Goal: Transaction & Acquisition: Purchase product/service

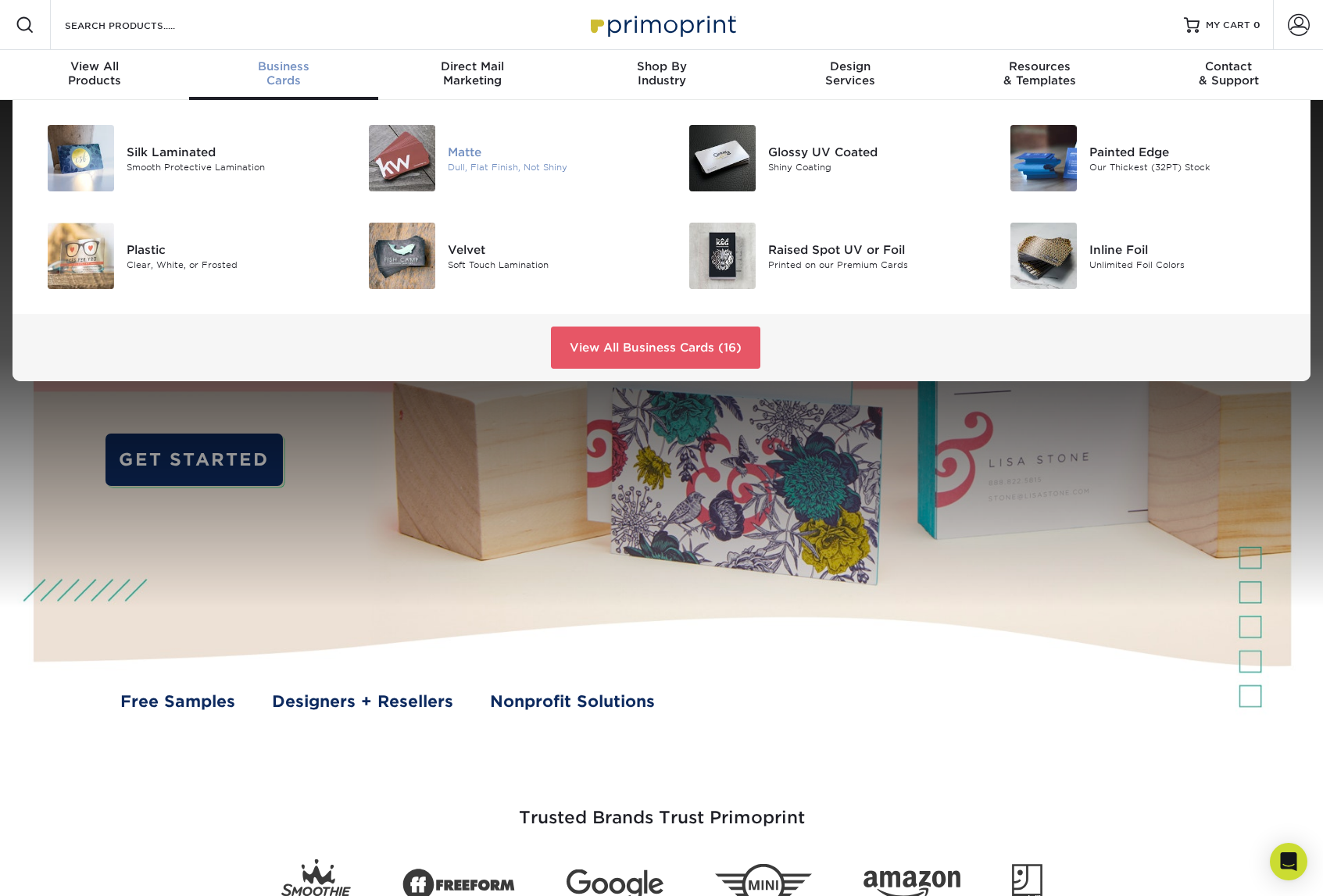
click at [390, 166] on img at bounding box center [402, 158] width 66 height 66
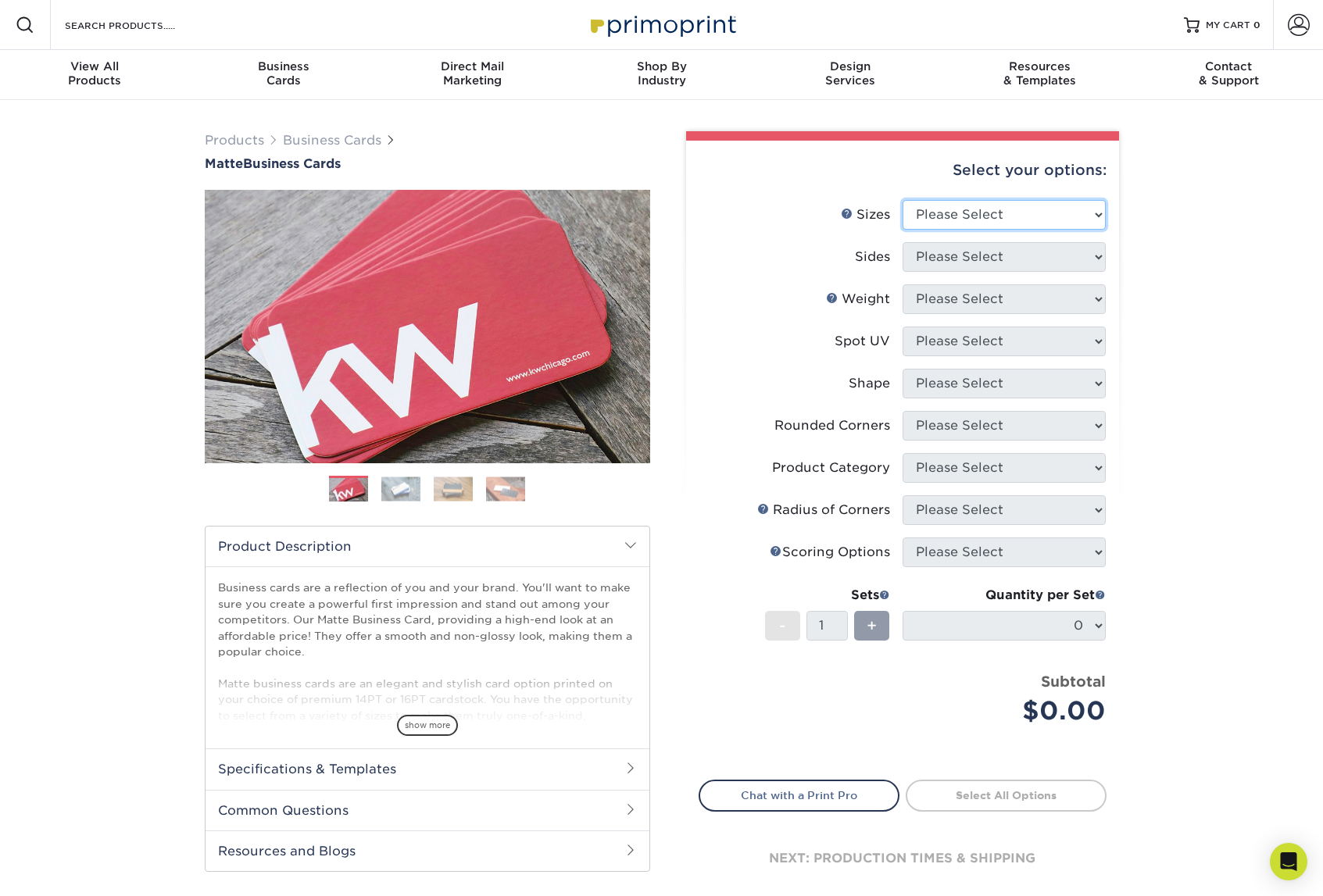
click at [1091, 209] on select "Please Select 1.5" x 3.5" - Mini 1.75" x 3.5" - Mini 2" x 2" - Square 2" x 3" -…" at bounding box center [1004, 215] width 203 height 30
select select "1.75x3.50"
click at [903, 200] on select "Please Select 1.5" x 3.5" - Mini 1.75" x 3.5" - Mini 2" x 2" - Square 2" x 3" -…" at bounding box center [1004, 215] width 203 height 30
click at [1091, 258] on select "Please Select Print Both Sides Print Front Only" at bounding box center [1004, 257] width 203 height 30
click at [642, 322] on link "Next" at bounding box center [626, 326] width 31 height 31
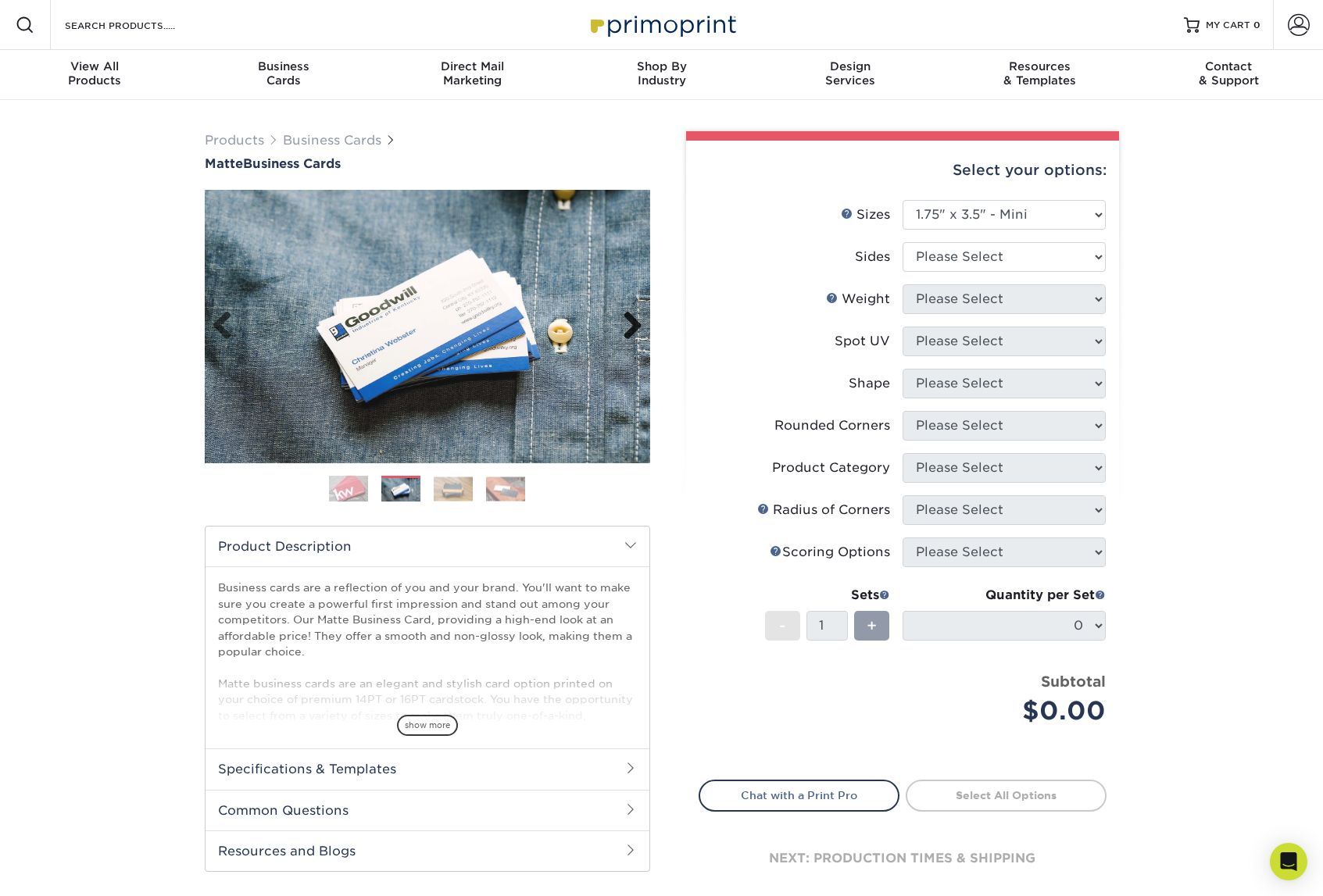
click at [617, 323] on link "Next" at bounding box center [626, 326] width 31 height 31
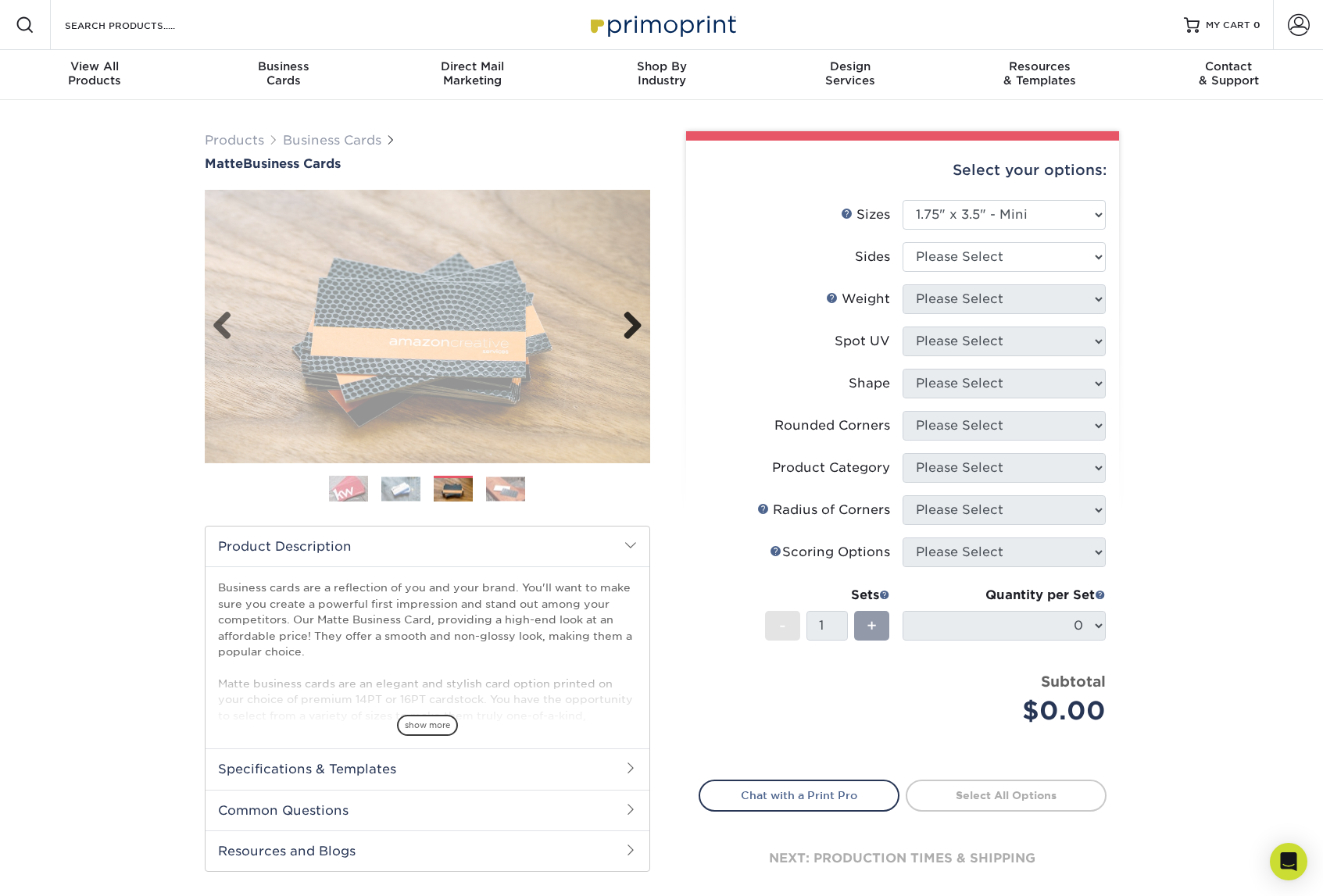
click at [617, 323] on link "Next" at bounding box center [626, 326] width 31 height 31
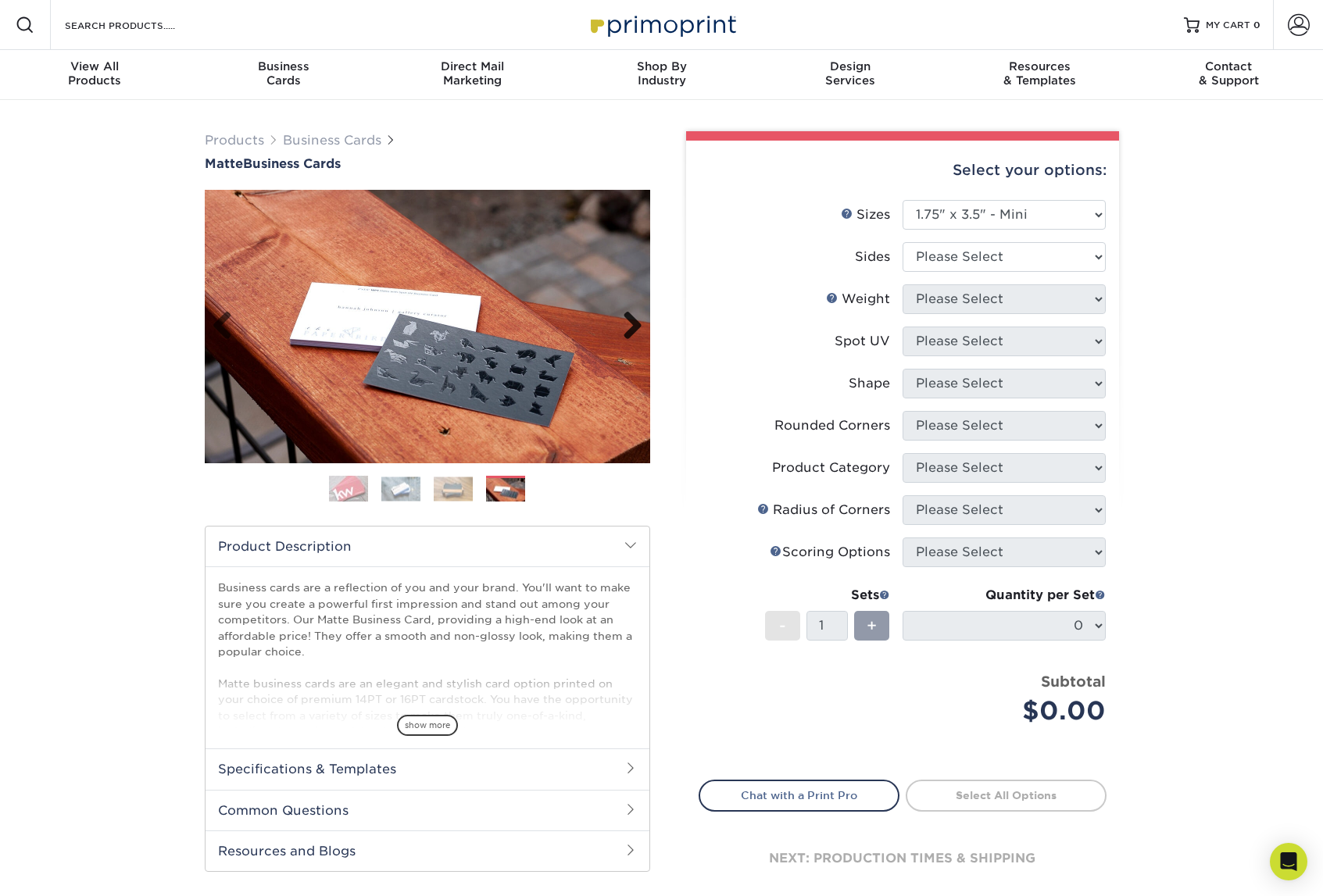
click at [617, 323] on link "Next" at bounding box center [626, 326] width 31 height 31
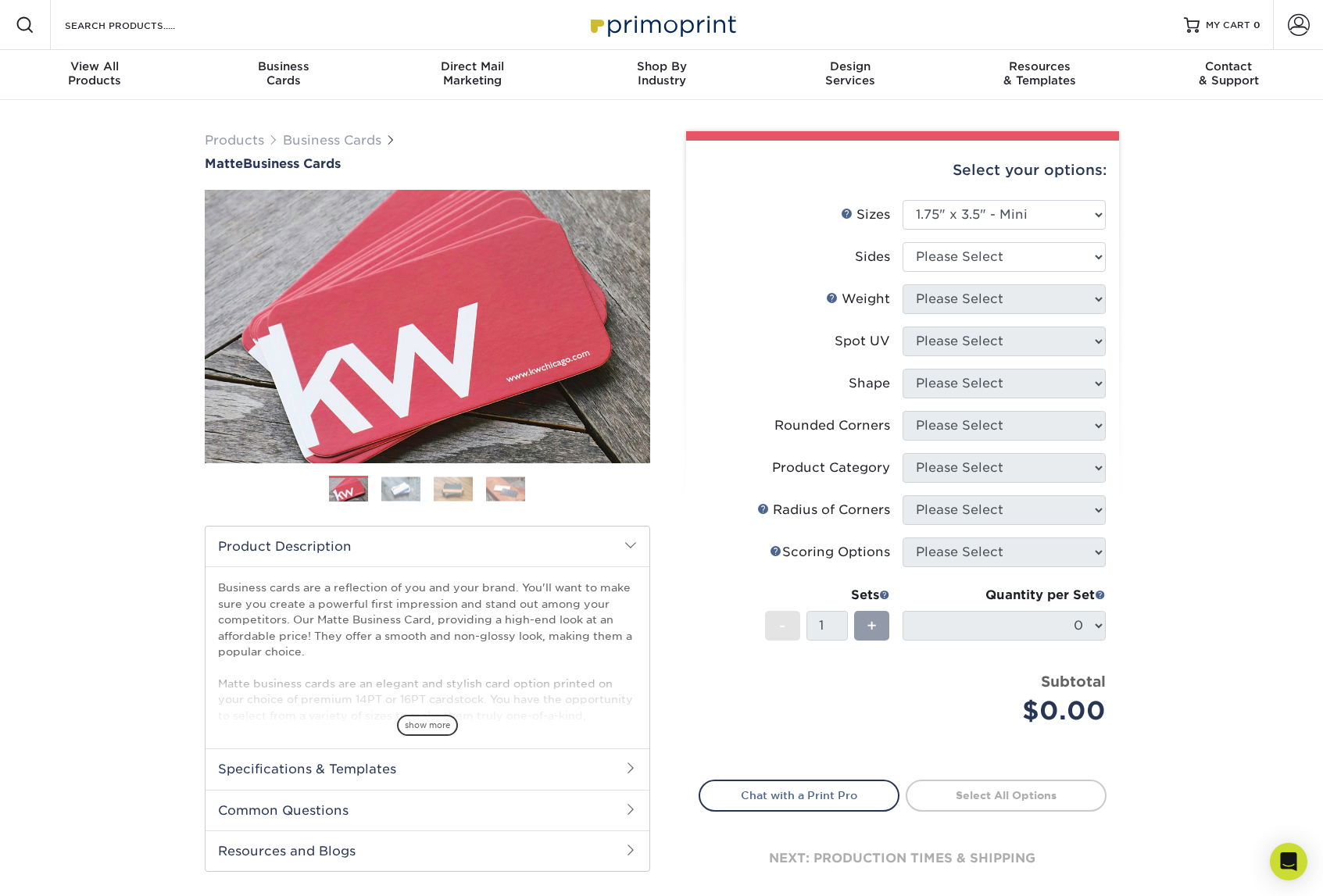
click at [1085, 325] on li "Weight Help Weight Please Select" at bounding box center [902, 305] width 407 height 42
click at [1087, 258] on select "Please Select Print Both Sides Print Front Only" at bounding box center [1004, 257] width 203 height 30
select select "13abbda7-1d64-4f25-8bb2-c179b224825d"
click at [903, 243] on select "Please Select Print Both Sides Print Front Only" at bounding box center [1004, 257] width 203 height 30
click at [1082, 294] on select "Please Select" at bounding box center [1004, 299] width 203 height 30
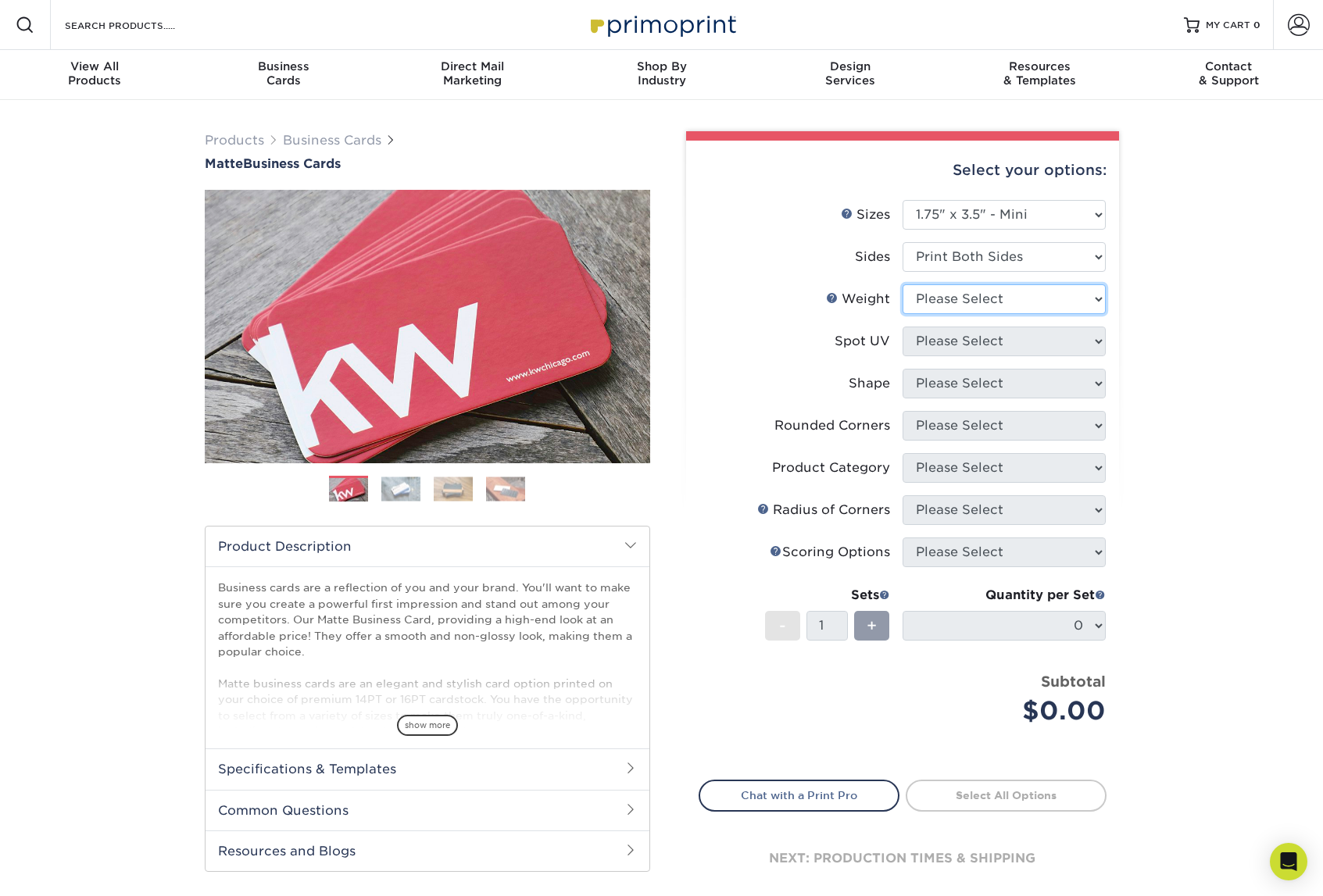
select select "14PT"
click at [903, 284] on select "Please Select 16PT 14PT" at bounding box center [1004, 299] width 203 height 30
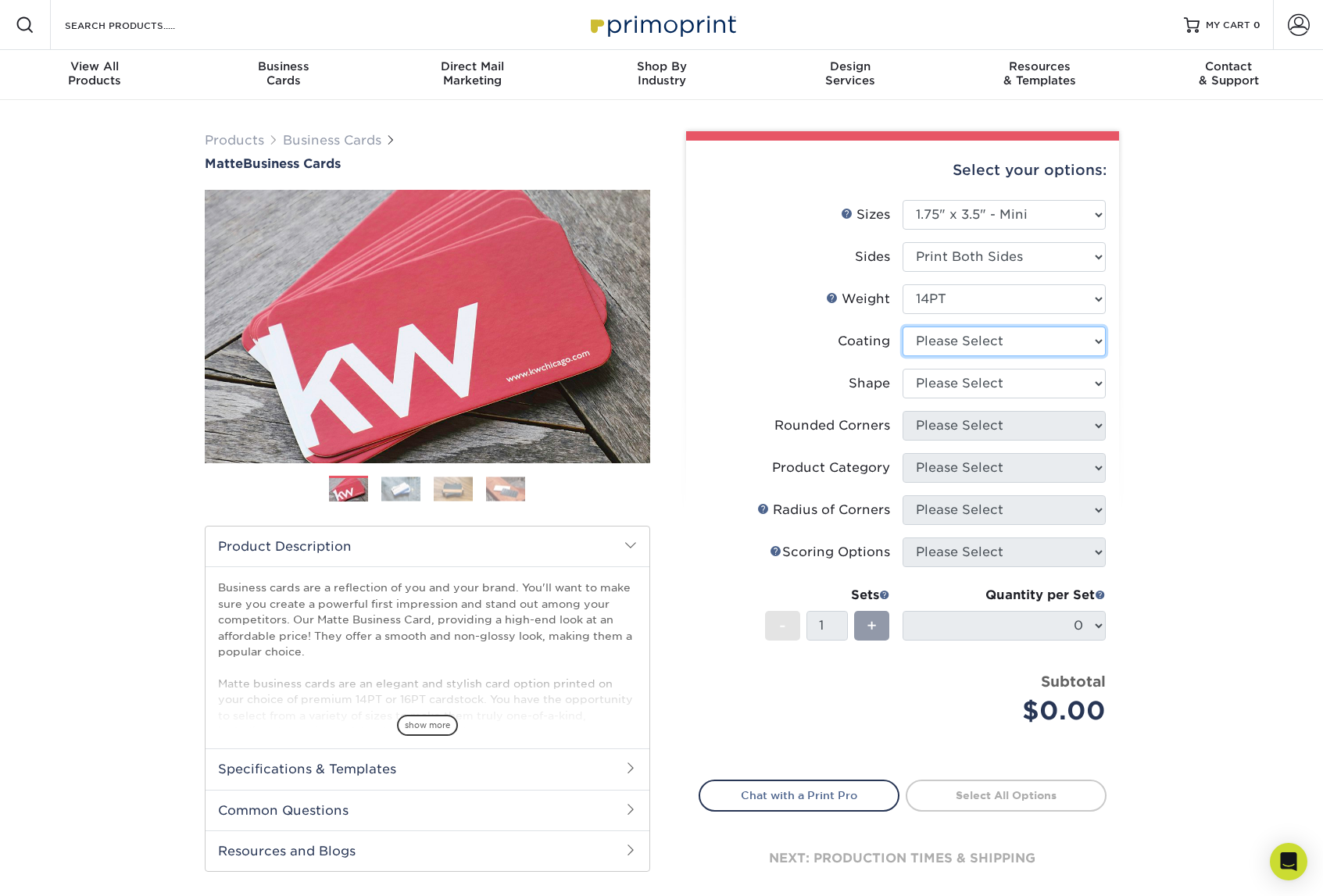
click at [1083, 335] on select at bounding box center [1004, 341] width 203 height 30
select select "121bb7b5-3b4d-429f-bd8d-bbf80e953313"
click at [903, 326] on select at bounding box center [1004, 341] width 203 height 30
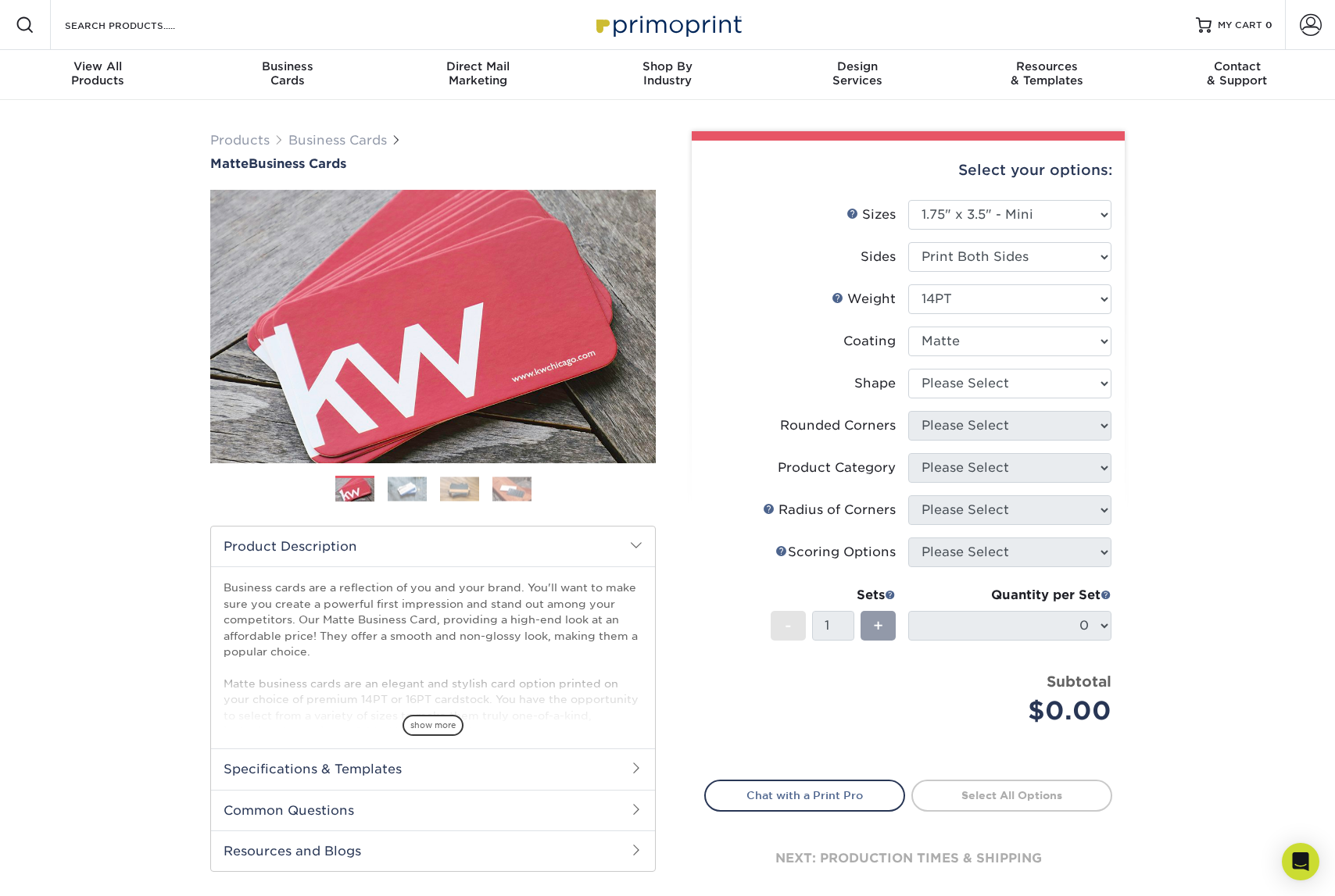
click at [0, 0] on div at bounding box center [0, 0] width 0 height 0
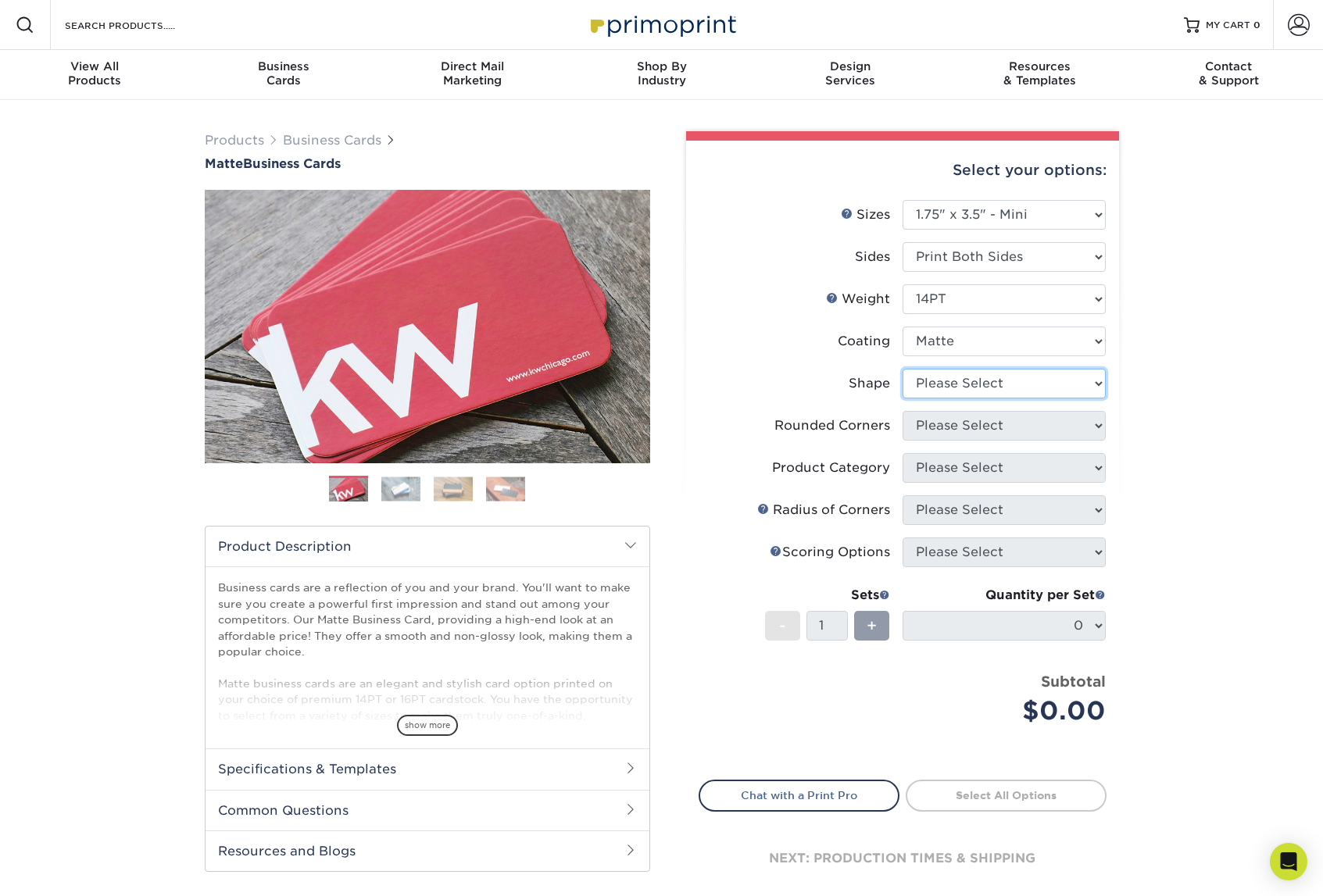
click at [1072, 392] on select "Please Select Standard" at bounding box center [1004, 383] width 203 height 30
click at [1064, 399] on li "Shape Please Select Standard" at bounding box center [902, 389] width 407 height 42
click at [1065, 389] on select "Please Select Standard" at bounding box center [1004, 383] width 203 height 30
select select "standard"
click at [903, 369] on select "Please Select Standard" at bounding box center [1004, 383] width 203 height 30
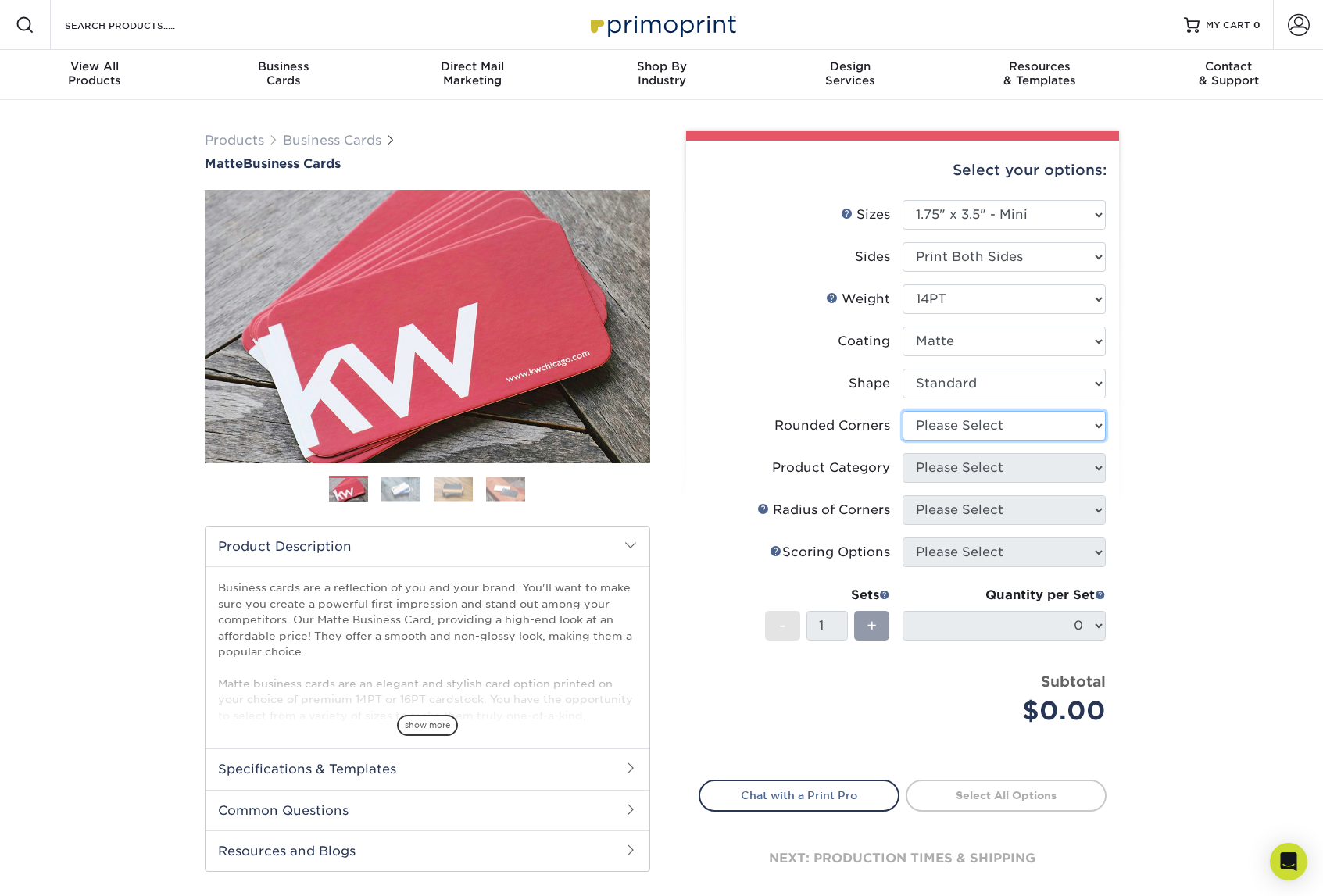
click at [1067, 421] on select "Please Select Yes - Round 2 Corners Yes - Round 4 Corners No" at bounding box center [1004, 425] width 203 height 30
select select "76a3b848-63b4-4449-aad1-d9e81d5a60f5"
click at [903, 411] on select "Please Select Yes - Round 2 Corners Yes - Round 4 Corners No" at bounding box center [1004, 425] width 203 height 30
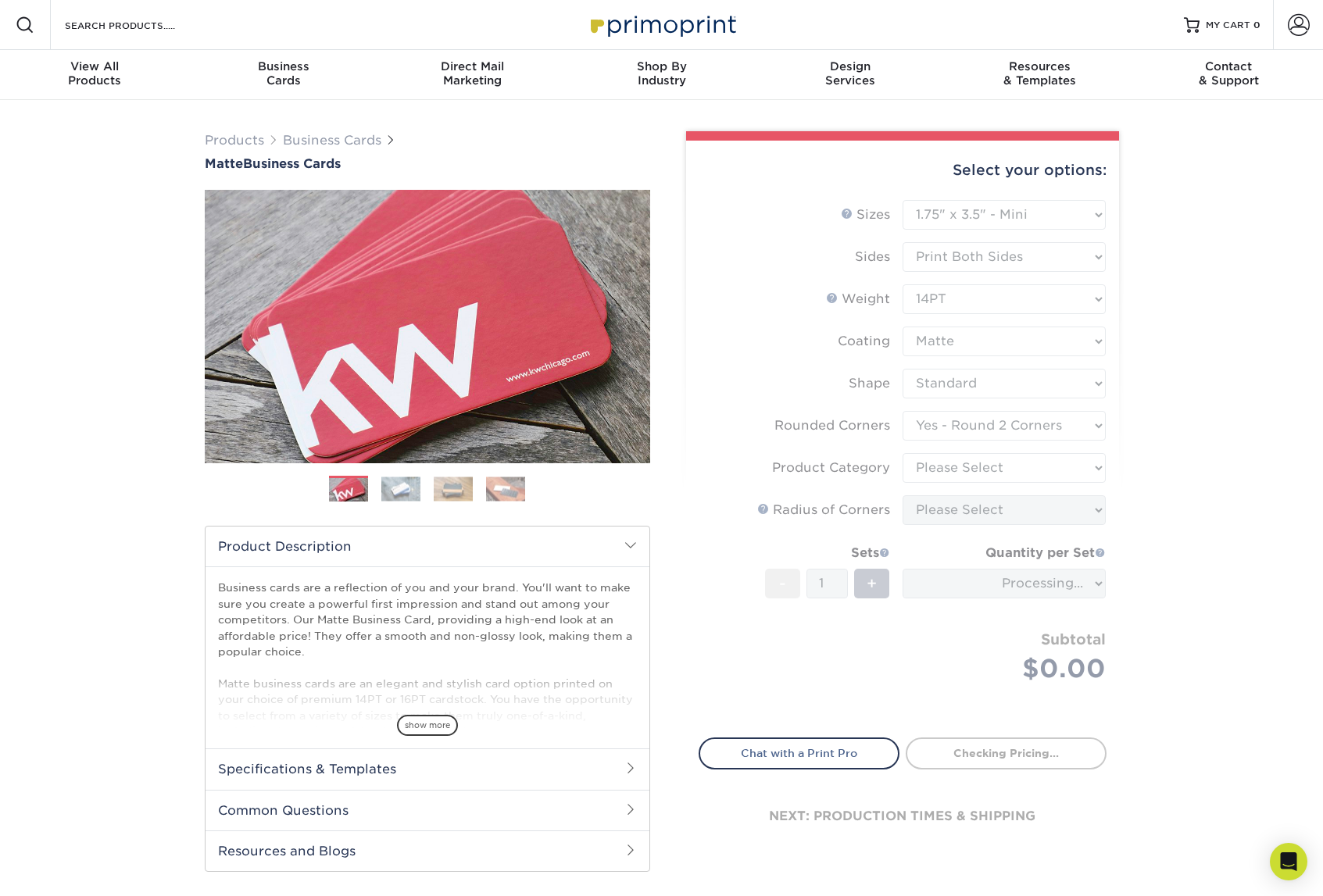
click at [1075, 475] on form "Sizes Help Sizes Please Select 1.5" x 3.5" - Mini 1.75" x 3.5" - Mini 2" x 2" -…" at bounding box center [903, 459] width 408 height 519
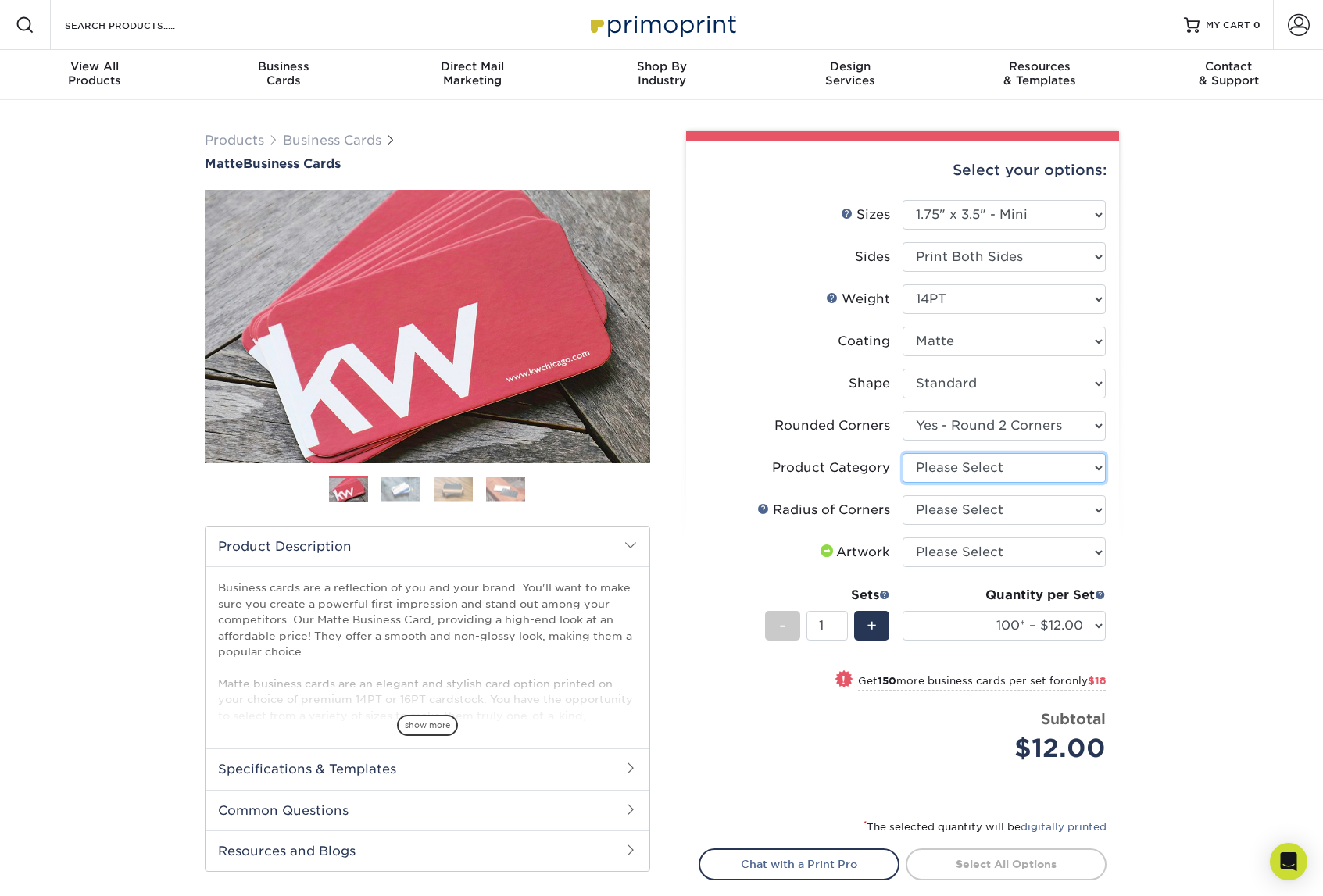
click at [1095, 480] on select "Please Select Business Cards" at bounding box center [1004, 468] width 203 height 30
select select "3b5148f1-0588-4f88-a218-97bcfdce65c1"
click at [903, 453] on select "Please Select Business Cards" at bounding box center [1004, 468] width 203 height 30
click at [1151, 251] on div "Products Business Cards Matte Business Cards Previous Next 100 $ 9" at bounding box center [661, 565] width 1323 height 931
